Goal: Browse casually

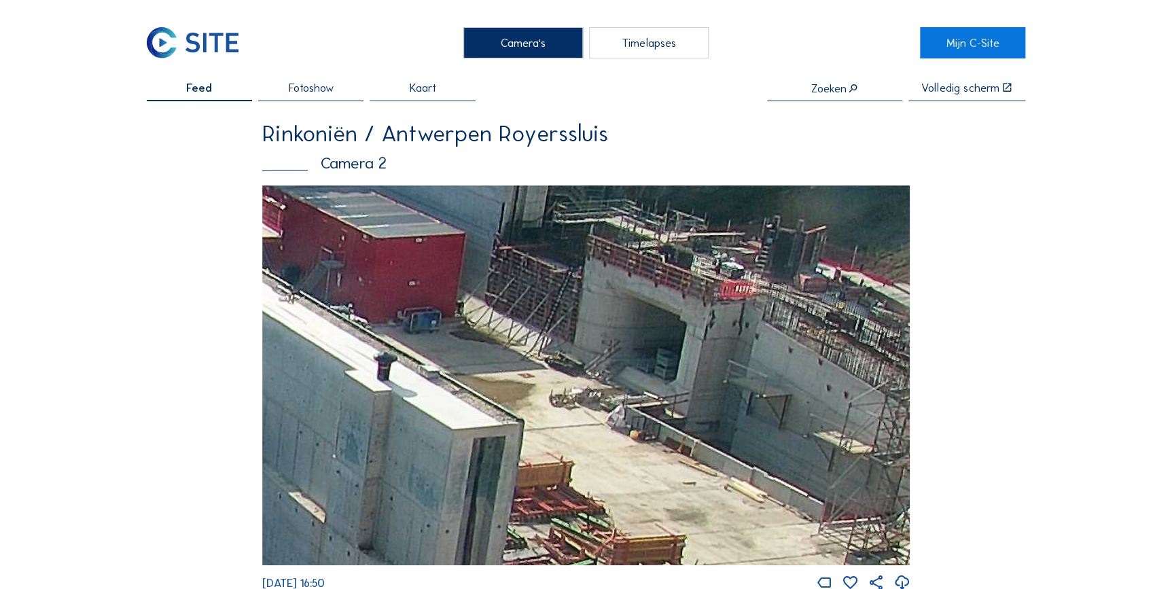
drag, startPoint x: 732, startPoint y: 285, endPoint x: 603, endPoint y: 262, distance: 131.2
click at [603, 262] on img at bounding box center [586, 376] width 648 height 380
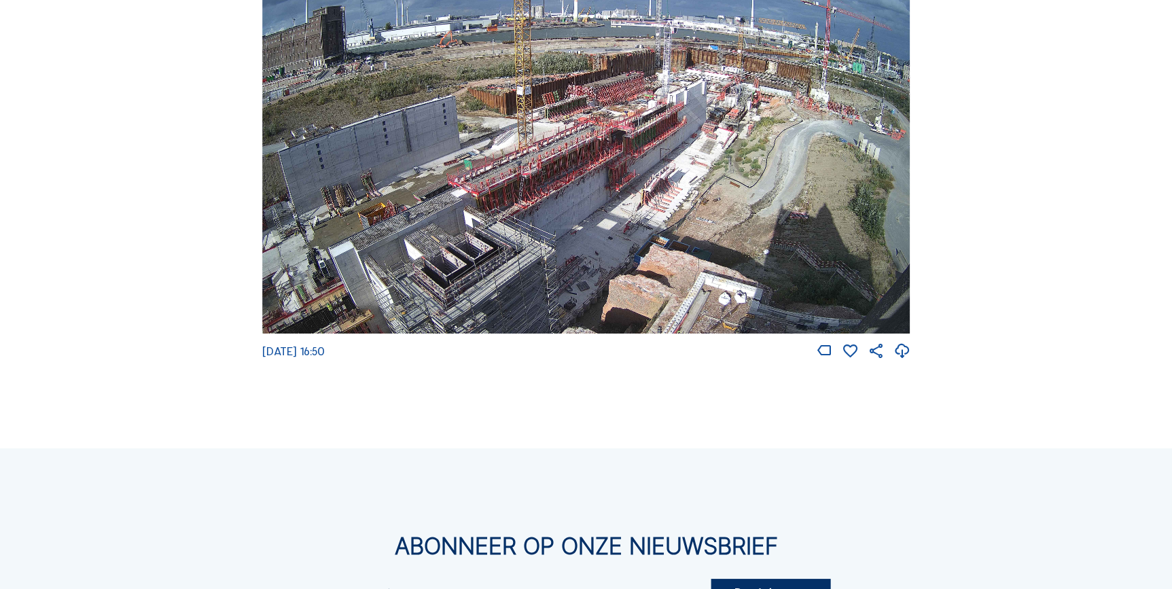
scroll to position [2229, 0]
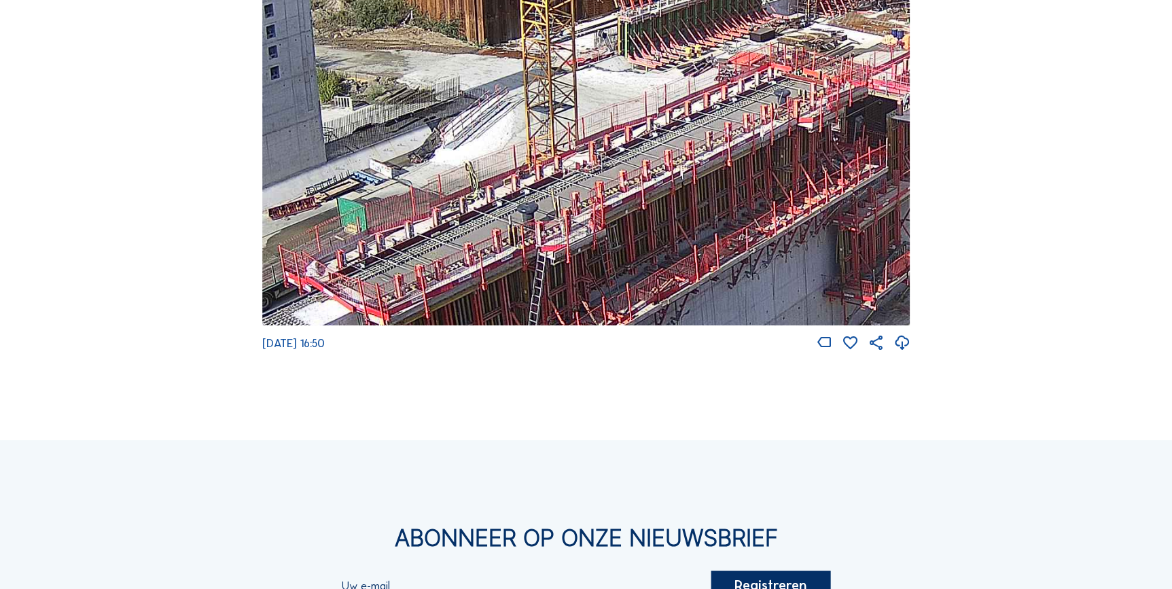
drag, startPoint x: 552, startPoint y: 169, endPoint x: 418, endPoint y: 277, distance: 172.0
click at [418, 277] on img at bounding box center [586, 143] width 648 height 365
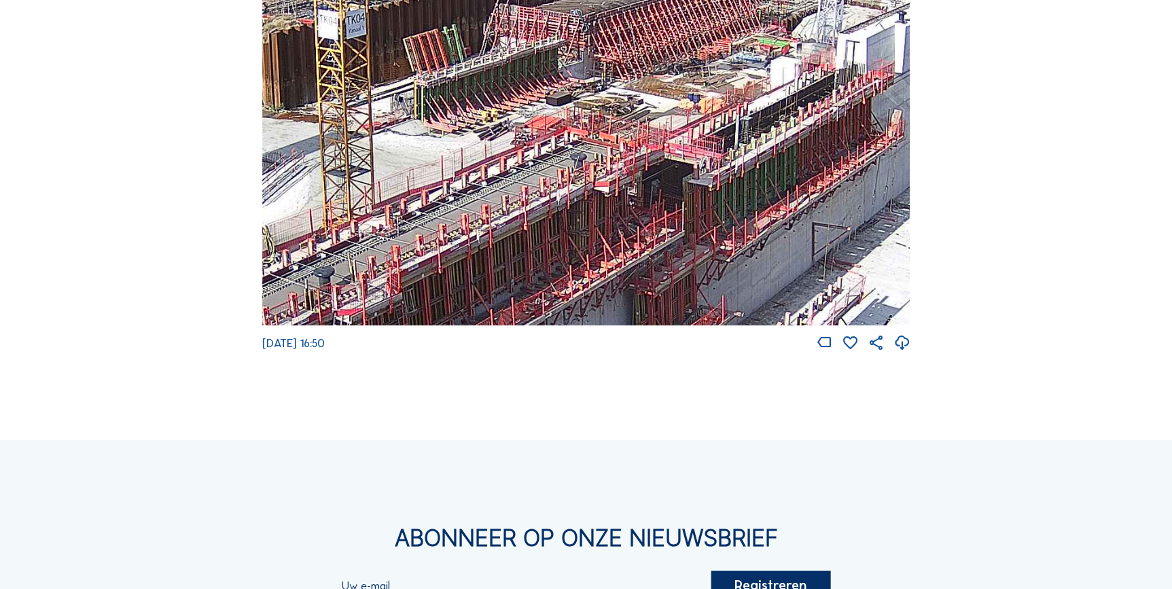
drag, startPoint x: 558, startPoint y: 204, endPoint x: 378, endPoint y: 256, distance: 187.5
click at [378, 256] on img at bounding box center [586, 143] width 648 height 365
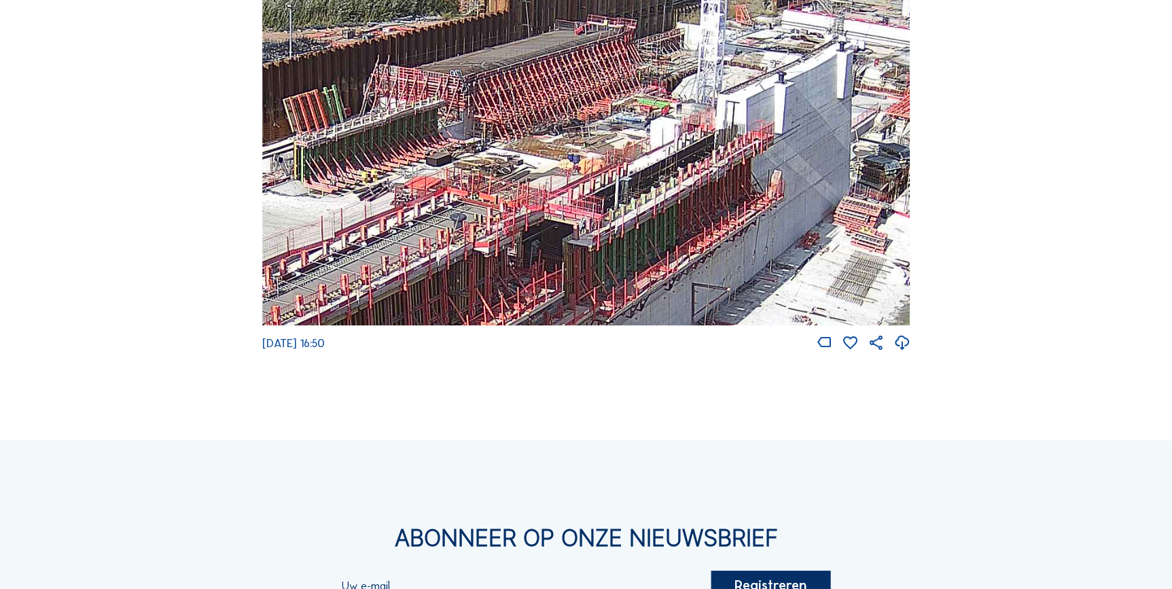
drag, startPoint x: 674, startPoint y: 128, endPoint x: 858, endPoint y: -23, distance: 238.5
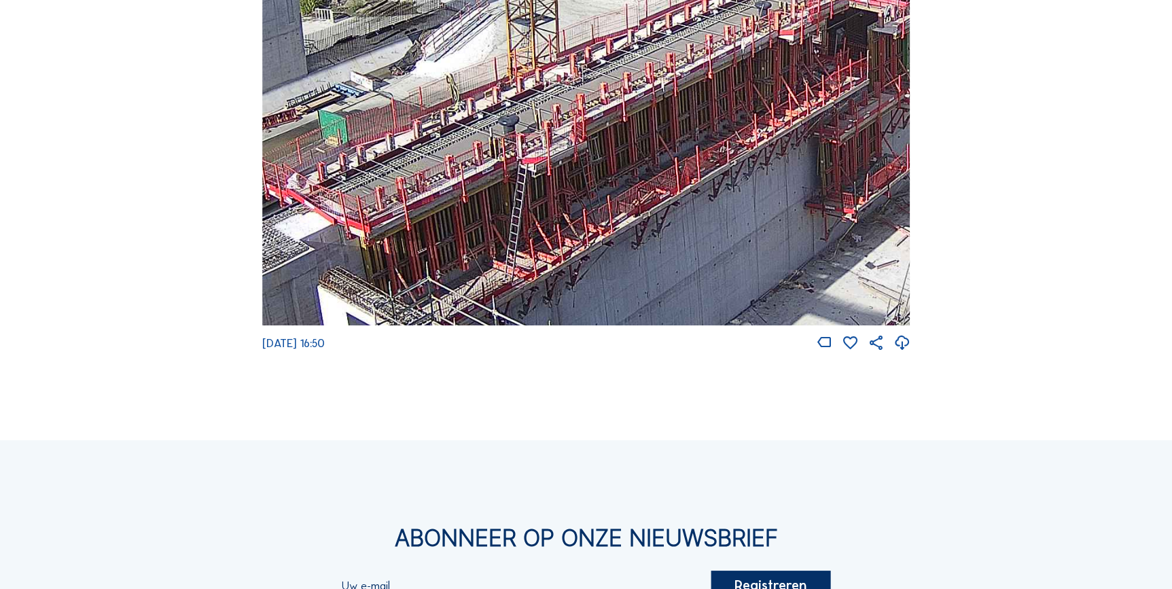
drag, startPoint x: 563, startPoint y: 209, endPoint x: 931, endPoint y: -27, distance: 436.8
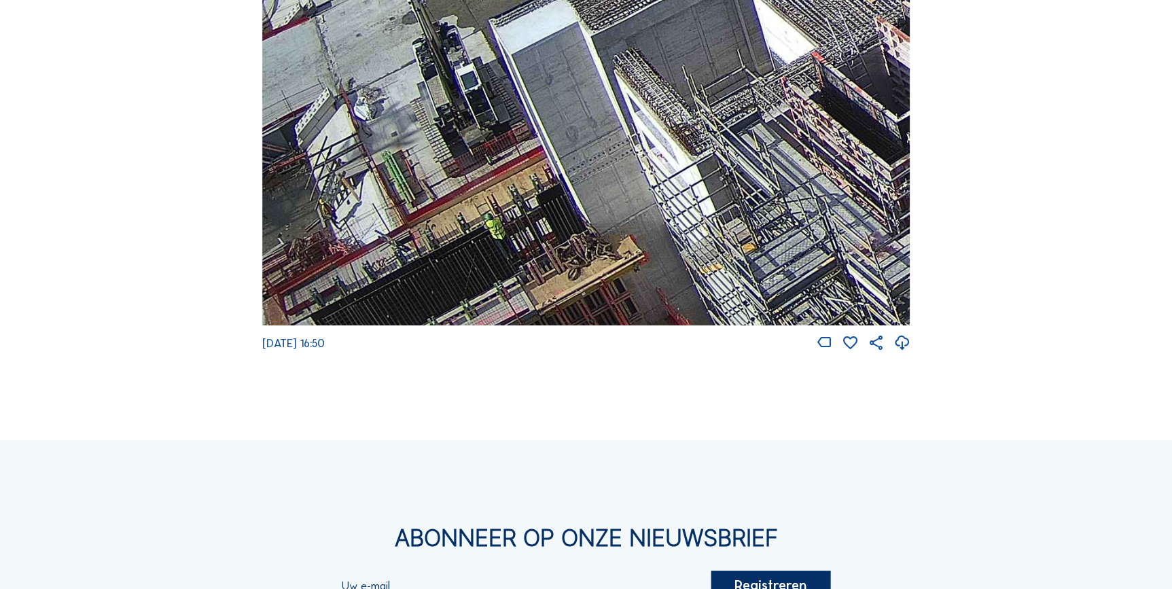
drag, startPoint x: 616, startPoint y: 215, endPoint x: 1015, endPoint y: -20, distance: 462.7
drag, startPoint x: 568, startPoint y: 243, endPoint x: 591, endPoint y: 163, distance: 82.8
click at [591, 163] on img at bounding box center [586, 143] width 648 height 365
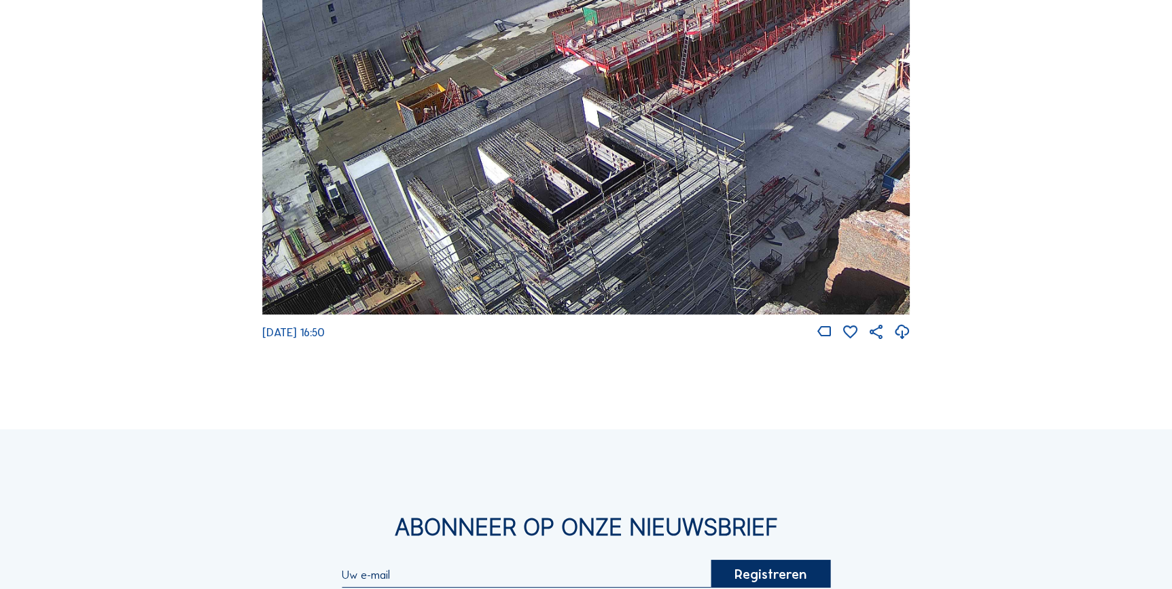
scroll to position [2290, 0]
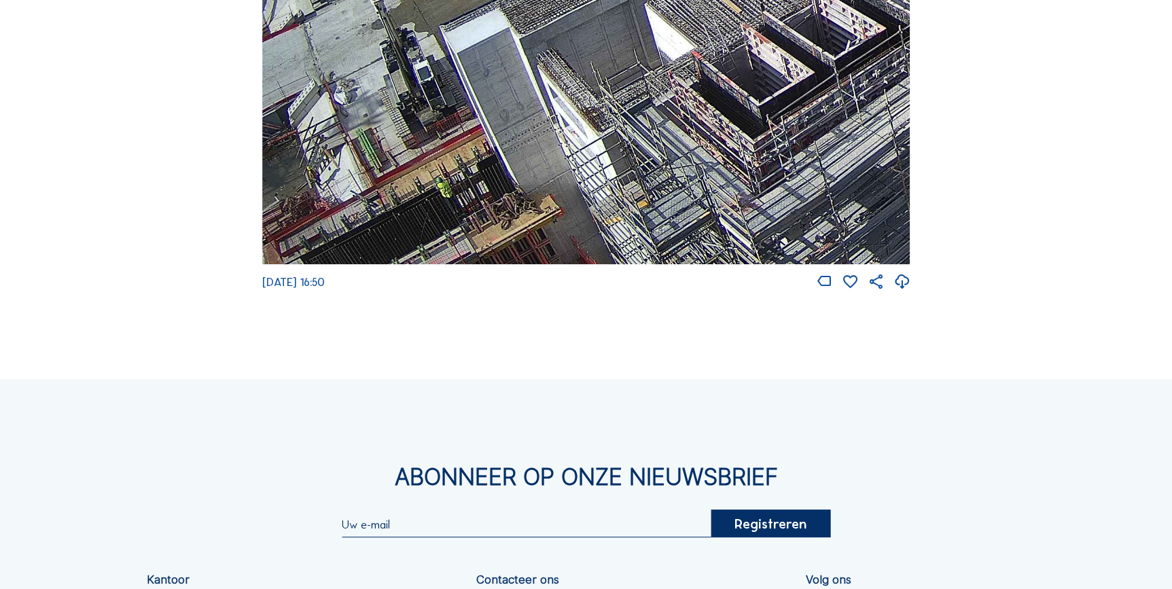
drag, startPoint x: 346, startPoint y: 212, endPoint x: 544, endPoint y: 114, distance: 220.6
click at [544, 114] on img at bounding box center [586, 81] width 648 height 365
drag, startPoint x: 440, startPoint y: 244, endPoint x: 463, endPoint y: 191, distance: 57.6
click at [458, 198] on img at bounding box center [586, 81] width 648 height 365
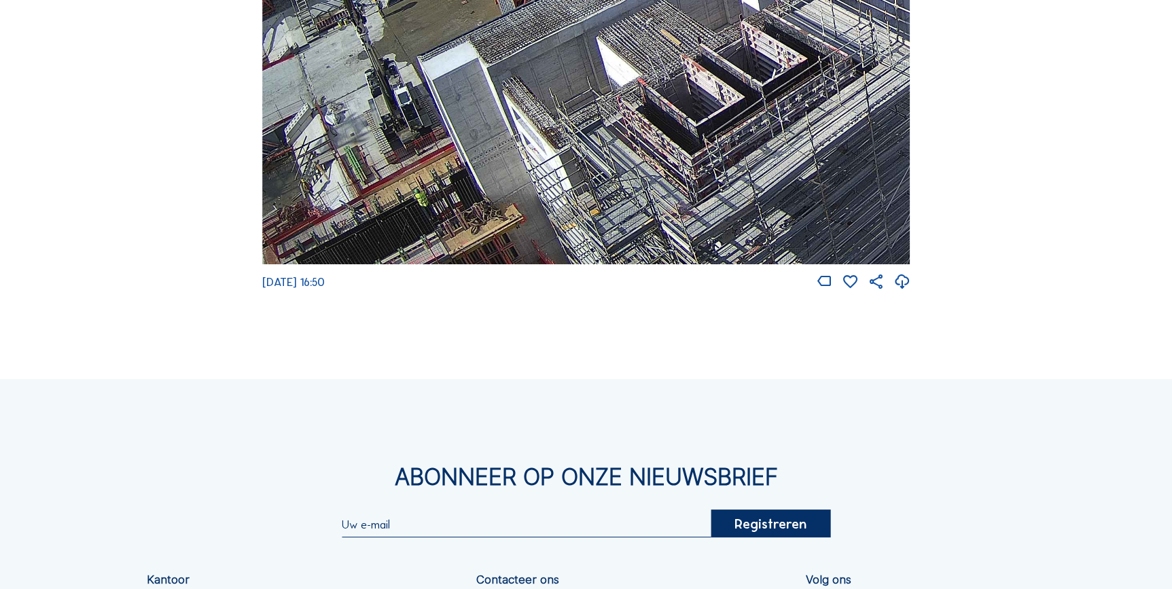
drag, startPoint x: 315, startPoint y: 231, endPoint x: 421, endPoint y: 152, distance: 132.0
click at [421, 152] on img at bounding box center [586, 81] width 648 height 365
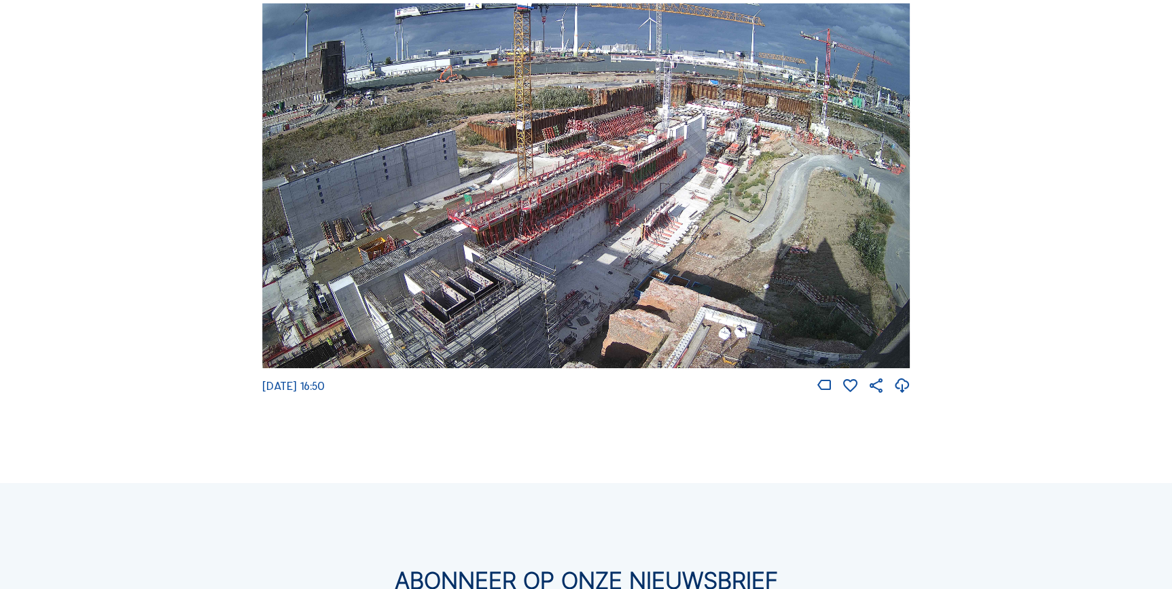
scroll to position [2167, 0]
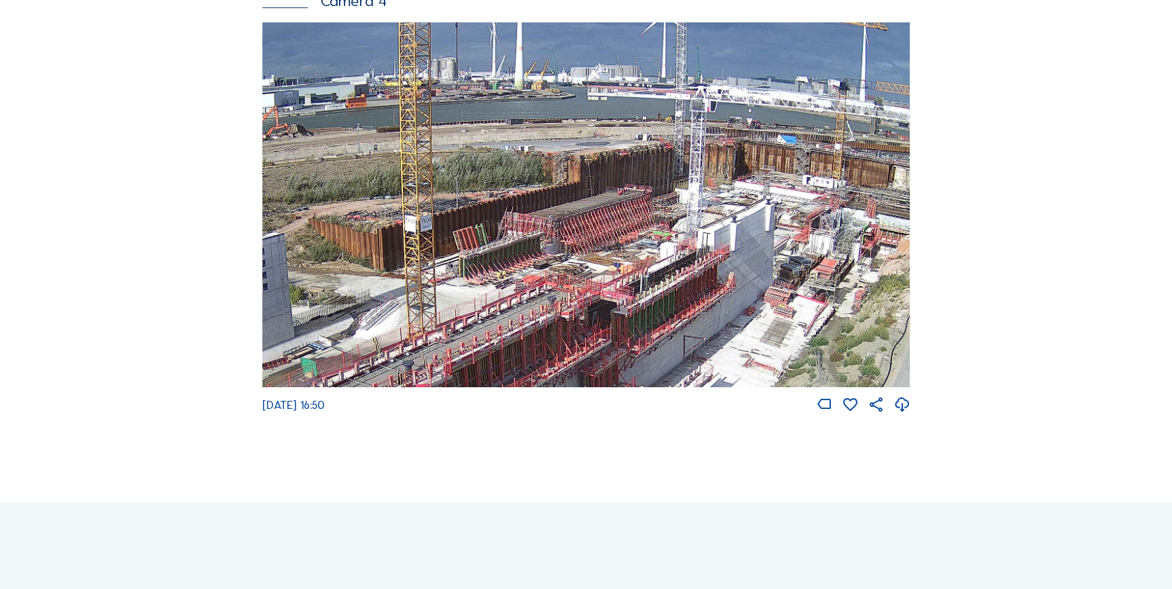
drag, startPoint x: 638, startPoint y: 188, endPoint x: 650, endPoint y: 346, distance: 158.8
click at [650, 346] on img at bounding box center [586, 204] width 648 height 365
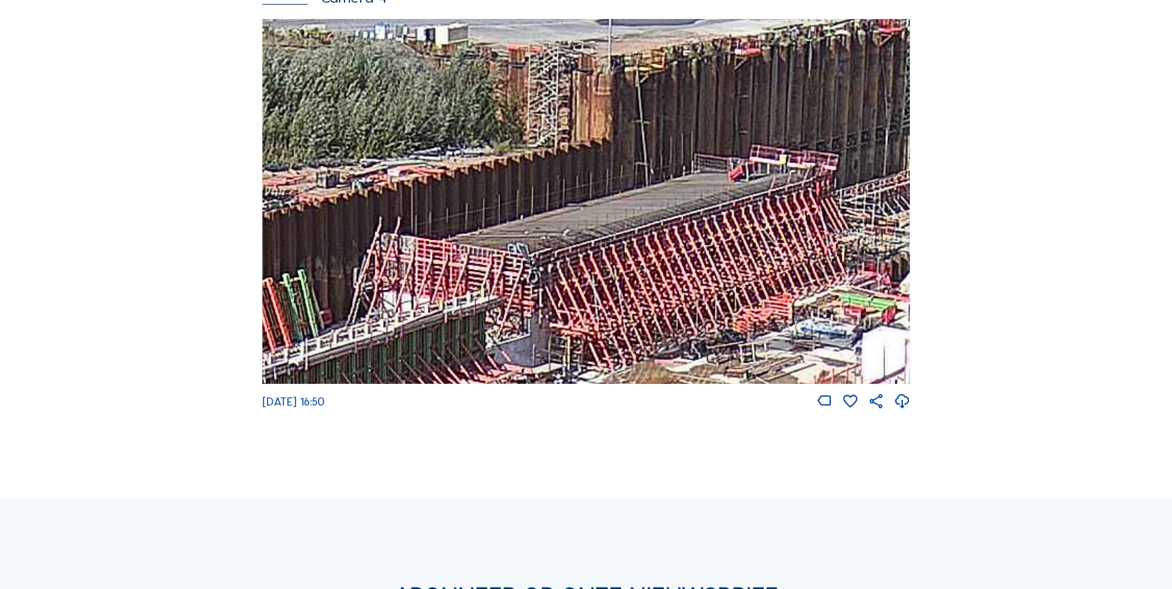
scroll to position [2229, 0]
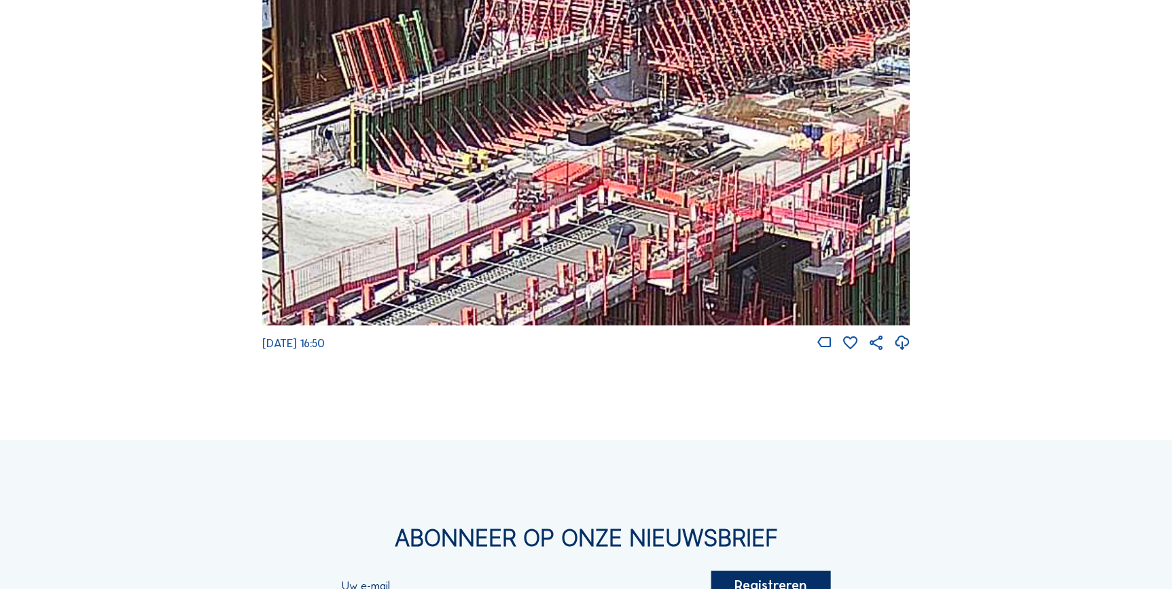
drag, startPoint x: 615, startPoint y: 164, endPoint x: 641, endPoint y: 111, distance: 58.3
click at [641, 111] on img at bounding box center [586, 143] width 648 height 365
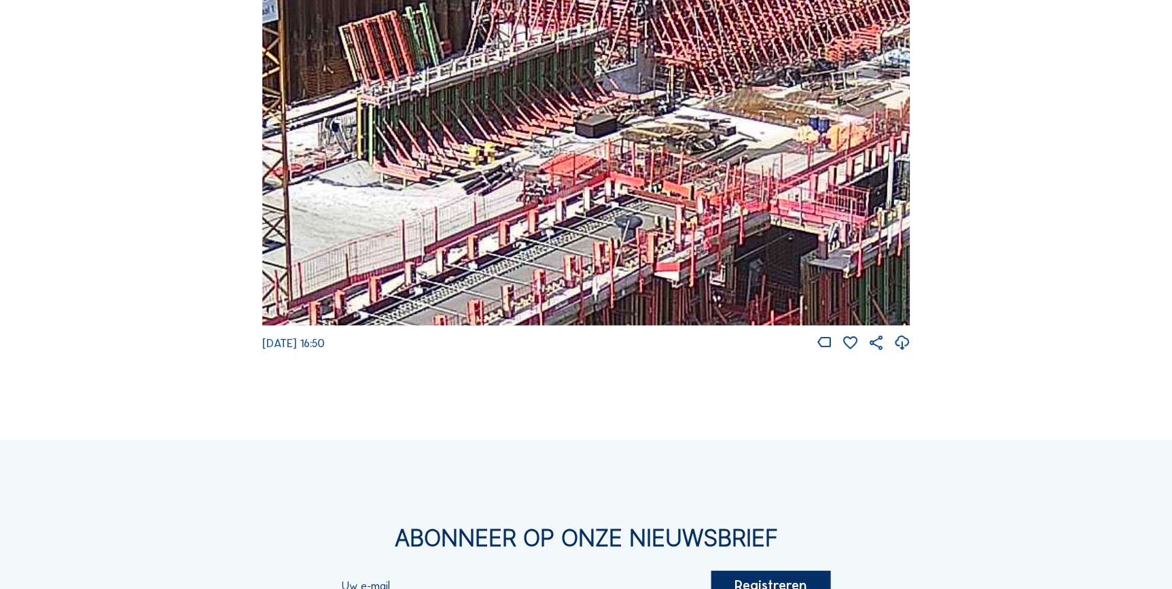
click at [644, 111] on img at bounding box center [586, 143] width 648 height 365
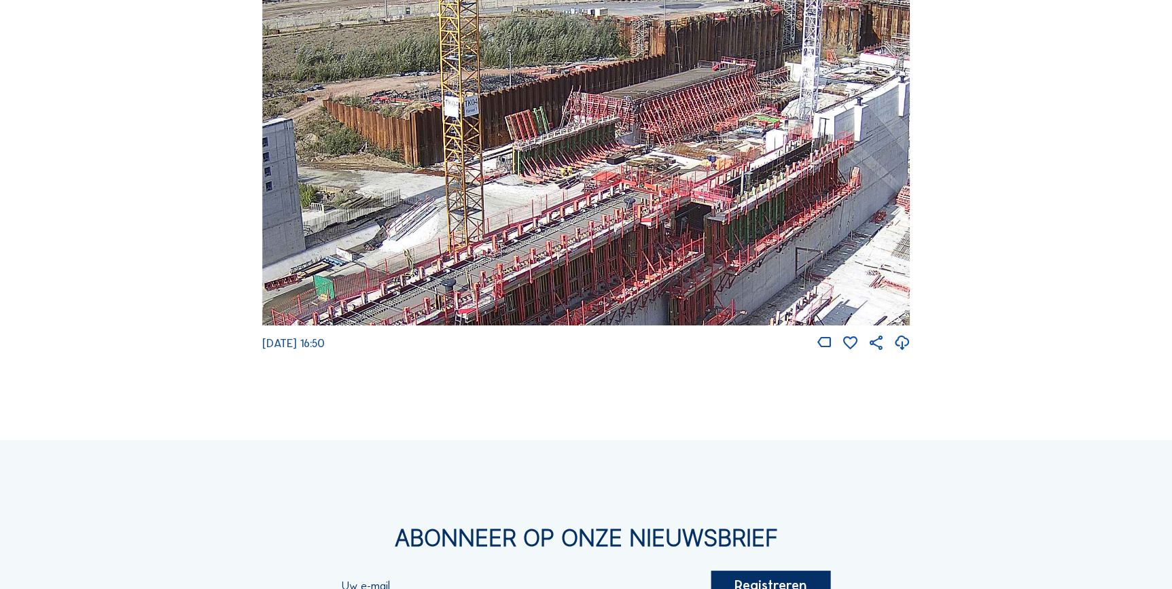
drag, startPoint x: 646, startPoint y: 86, endPoint x: 641, endPoint y: 155, distance: 69.4
click at [641, 155] on img at bounding box center [586, 143] width 648 height 365
